Goal: Information Seeking & Learning: Learn about a topic

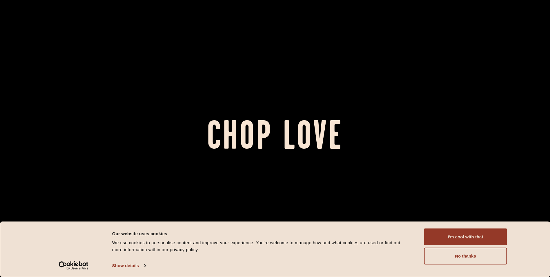
drag, startPoint x: 449, startPoint y: 239, endPoint x: 423, endPoint y: 231, distance: 26.3
click at [447, 238] on button "I'm cool with that" at bounding box center [465, 236] width 83 height 17
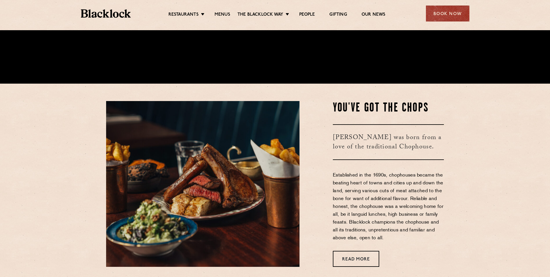
scroll to position [203, 0]
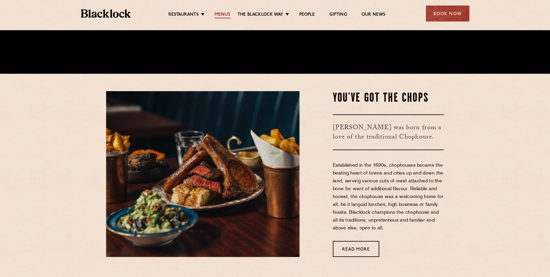
click at [220, 13] on link "Menus" at bounding box center [223, 15] width 16 height 6
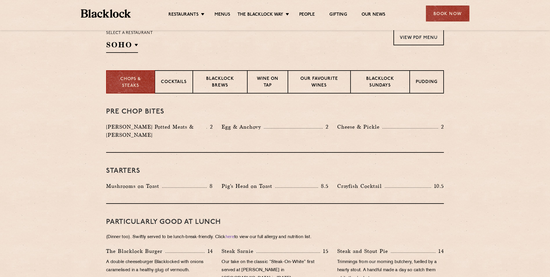
scroll to position [232, 0]
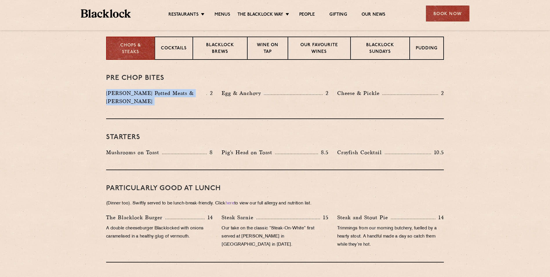
drag, startPoint x: 105, startPoint y: 92, endPoint x: 208, endPoint y: 91, distance: 103.2
click at [208, 91] on div "[PERSON_NAME] Potted Meats & Kimchi 2" at bounding box center [159, 98] width 115 height 19
click at [208, 91] on p "2" at bounding box center [210, 93] width 6 height 8
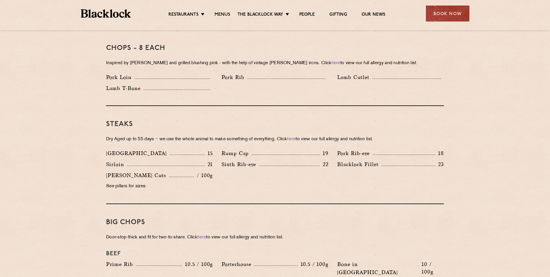
scroll to position [464, 0]
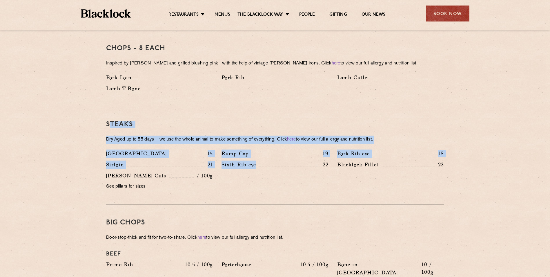
drag, startPoint x: 110, startPoint y: 117, endPoint x: 284, endPoint y: 178, distance: 185.2
click at [284, 178] on div "Steaks Dry Aged up to 55 days − we use the whole animal to make something of ev…" at bounding box center [275, 155] width 338 height 98
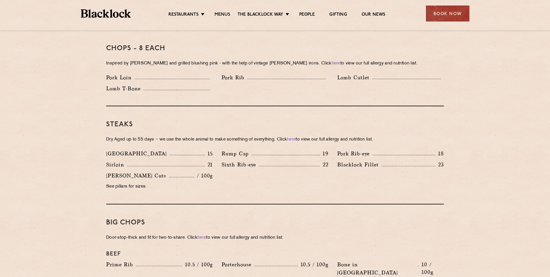
drag, startPoint x: 284, startPoint y: 178, endPoint x: 213, endPoint y: 164, distance: 72.8
click at [213, 171] on div "[PERSON_NAME] Cuts / 100g See pillars for sizes" at bounding box center [159, 182] width 115 height 22
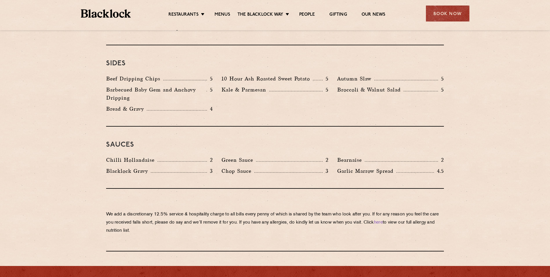
scroll to position [870, 0]
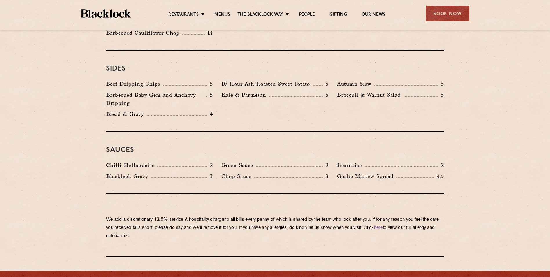
drag, startPoint x: 101, startPoint y: 198, endPoint x: 216, endPoint y: 216, distance: 116.3
click at [216, 216] on p "We add a discretionary 12.5% service & hospitality charge to all bills every [P…" at bounding box center [275, 227] width 338 height 24
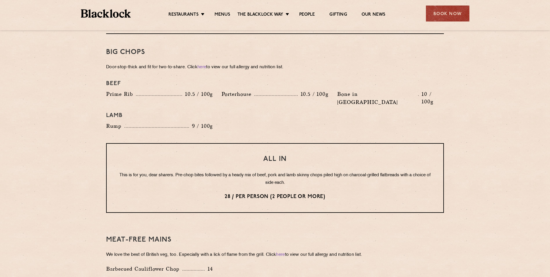
scroll to position [667, 0]
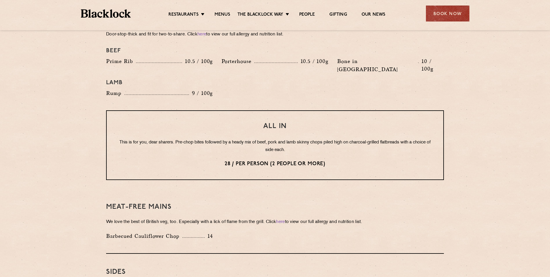
drag, startPoint x: 124, startPoint y: 124, endPoint x: 127, endPoint y: 126, distance: 3.2
click at [124, 139] on p "This is for you, dear sharers. Pre-chop bites followed by a heady mix of beef, …" at bounding box center [274, 146] width 313 height 15
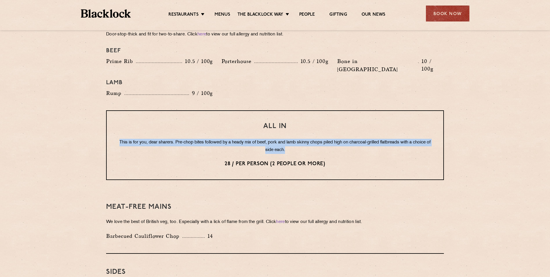
drag, startPoint x: 127, startPoint y: 126, endPoint x: 309, endPoint y: 137, distance: 183.0
click at [309, 139] on p "This is for you, dear sharers. Pre-chop bites followed by a heady mix of beef, …" at bounding box center [274, 146] width 313 height 15
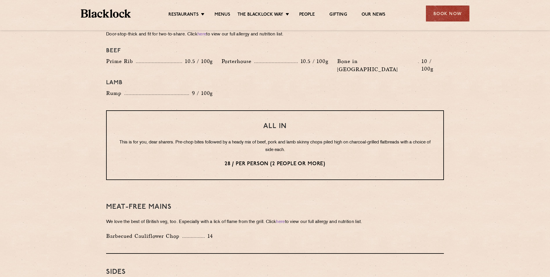
click at [303, 139] on div "All In This is for you, dear sharers. Pre-chop bites followed by a heady mix of…" at bounding box center [275, 145] width 338 height 70
click at [133, 139] on p "This is for you, dear sharers. Pre-chop bites followed by a heady mix of beef, …" at bounding box center [274, 146] width 313 height 15
